Goal: Task Accomplishment & Management: Use online tool/utility

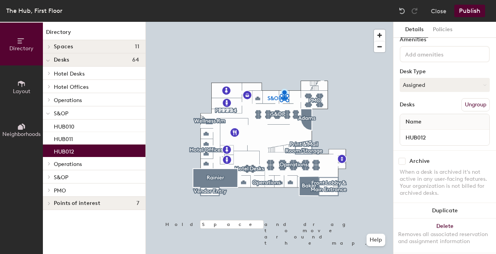
scroll to position [42, 0]
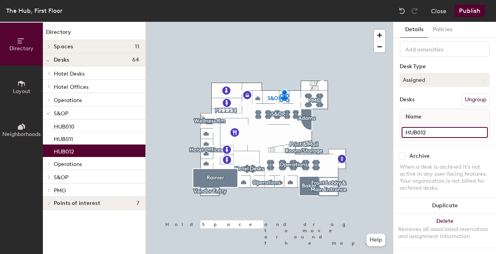
click at [432, 127] on input "HUB012" at bounding box center [444, 132] width 86 height 11
type input "HUB0011"
click at [430, 127] on input "HUB011" at bounding box center [444, 132] width 86 height 11
type input "HUB012"
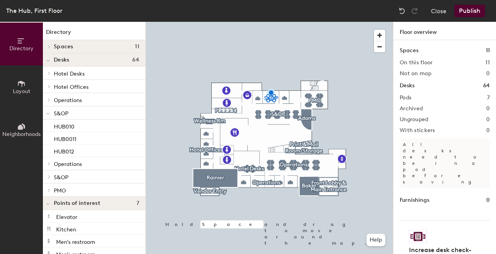
click at [472, 4] on div "The Hub, First Floor Close Publish" at bounding box center [248, 11] width 496 height 22
click at [469, 9] on button "Publish" at bounding box center [469, 11] width 31 height 12
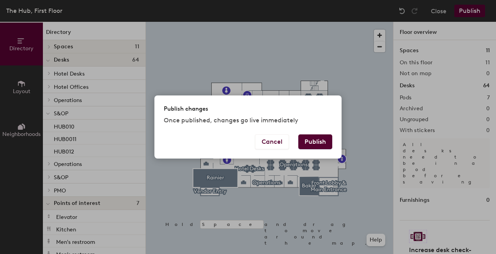
click at [324, 141] on button "Publish" at bounding box center [315, 141] width 34 height 15
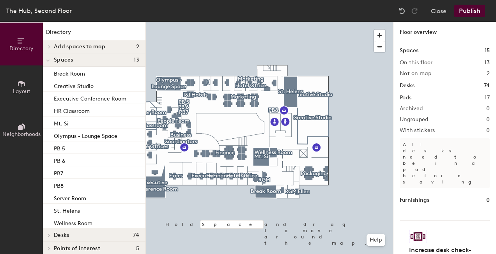
click at [467, 12] on button "Publish" at bounding box center [469, 11] width 31 height 12
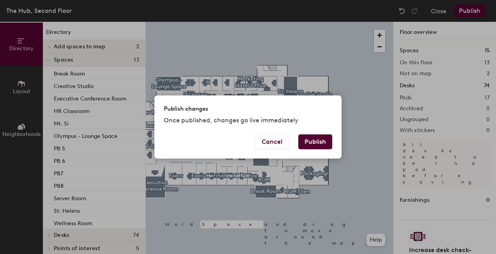
click at [309, 139] on button "Publish" at bounding box center [315, 141] width 34 height 15
